Goal: Check status: Check status

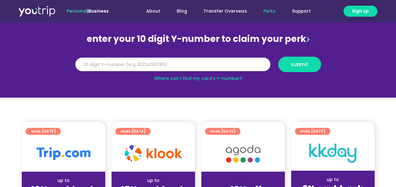
scroll to position [31, 0]
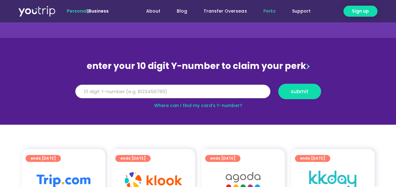
click at [146, 94] on input "Y Number" at bounding box center [172, 92] width 195 height 14
click at [167, 93] on input "Y Number" at bounding box center [172, 92] width 195 height 14
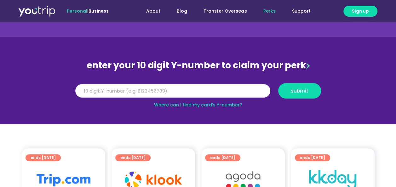
scroll to position [0, 0]
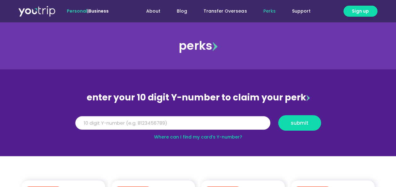
click at [190, 126] on input "Y Number" at bounding box center [172, 123] width 195 height 14
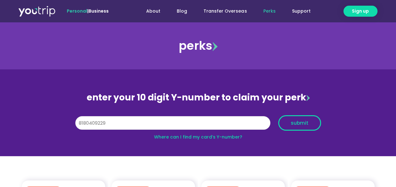
type input "8180409229"
click at [311, 123] on span "submit" at bounding box center [299, 123] width 32 height 5
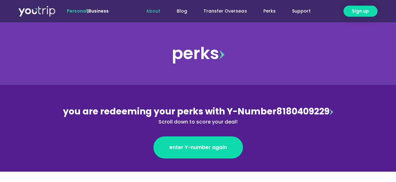
click at [154, 10] on link "About" at bounding box center [153, 11] width 31 height 12
